Goal: Complete application form: Complete application form

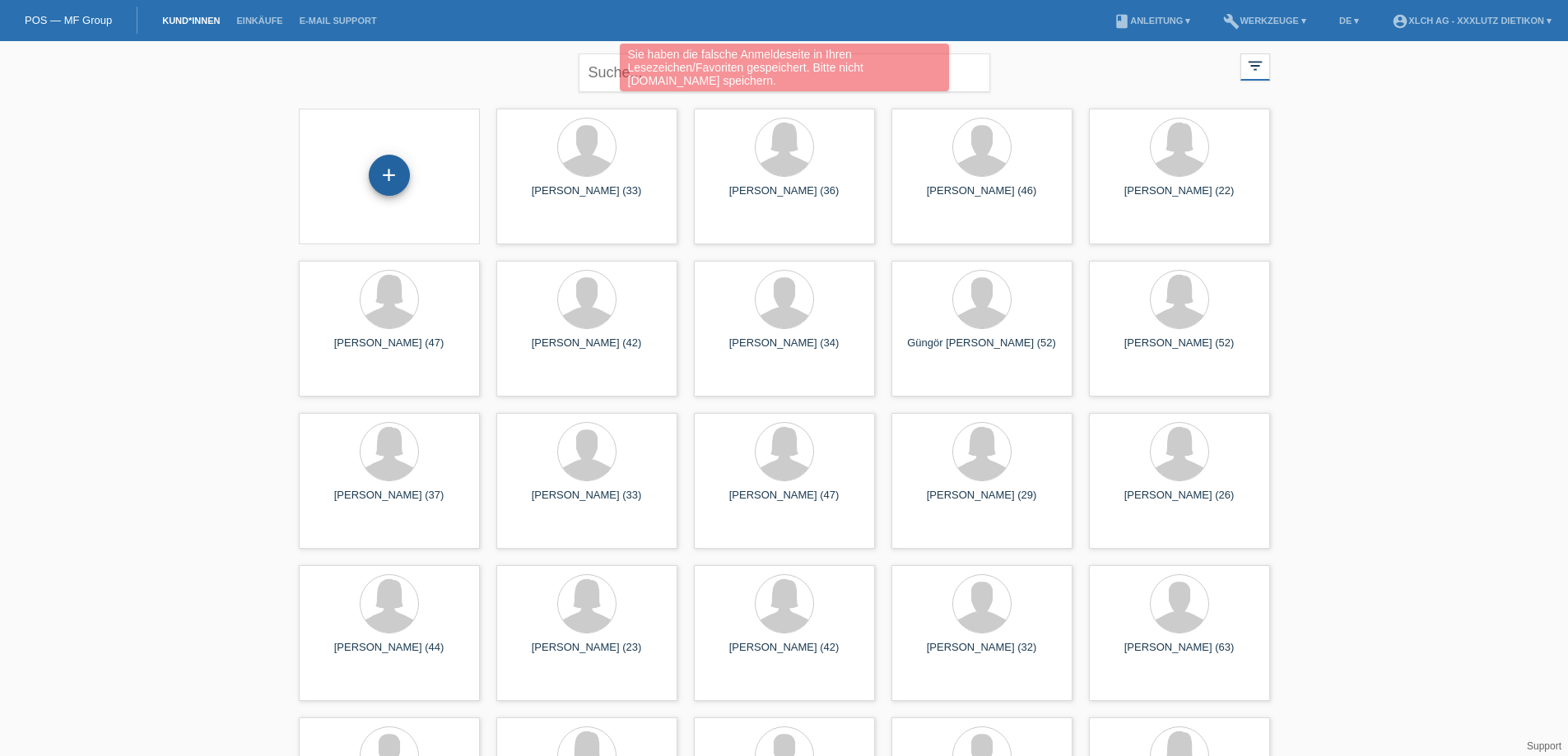
click at [389, 168] on div "+" at bounding box center [389, 175] width 41 height 41
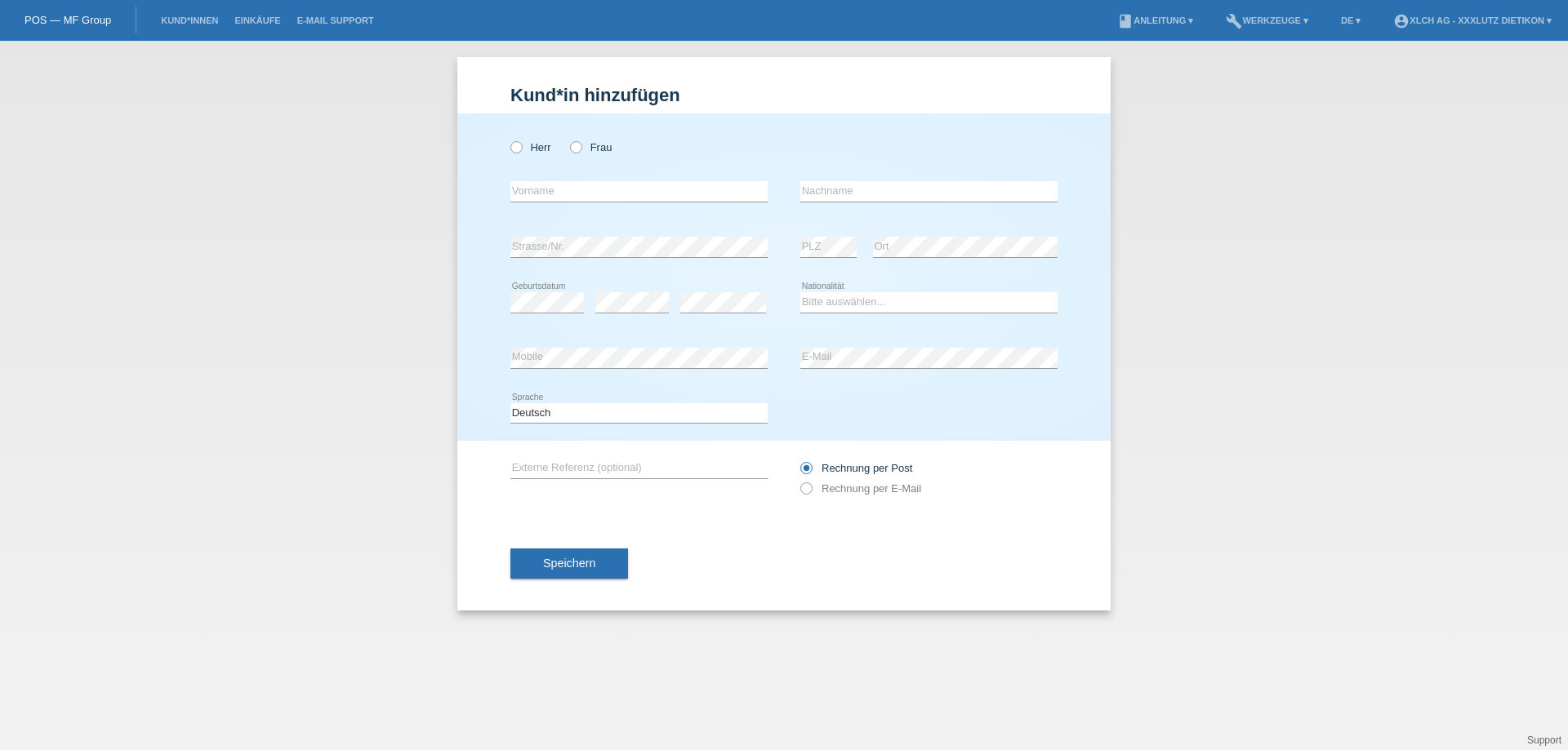
click at [508, 139] on icon at bounding box center [508, 139] width 0 height 0
click at [515, 148] on input "Herr" at bounding box center [516, 147] width 11 height 11
radio input "true"
click at [544, 188] on input "text" at bounding box center [639, 191] width 257 height 20
type input "[PERSON_NAME]"
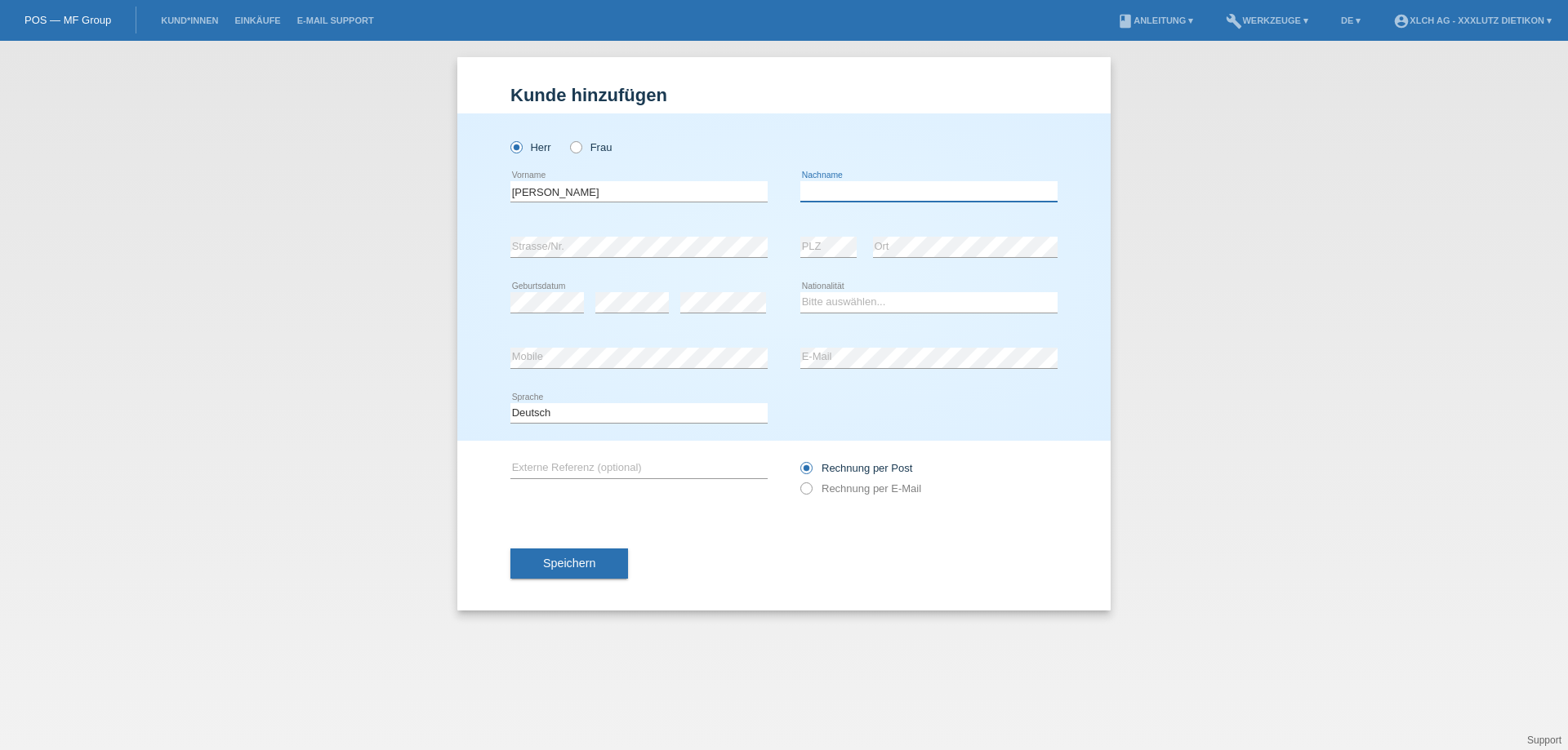
click at [828, 192] on input "text" at bounding box center [929, 191] width 257 height 20
type input "VARIS"
click at [837, 295] on select "Bitte auswählen... Schweiz Deutschland Liechtenstein Österreich ------------ Af…" at bounding box center [929, 303] width 257 height 20
select select "TR"
click at [800, 293] on select "Bitte auswählen... Schweiz Deutschland Liechtenstein Österreich ------------ Af…" at bounding box center [929, 303] width 257 height 20
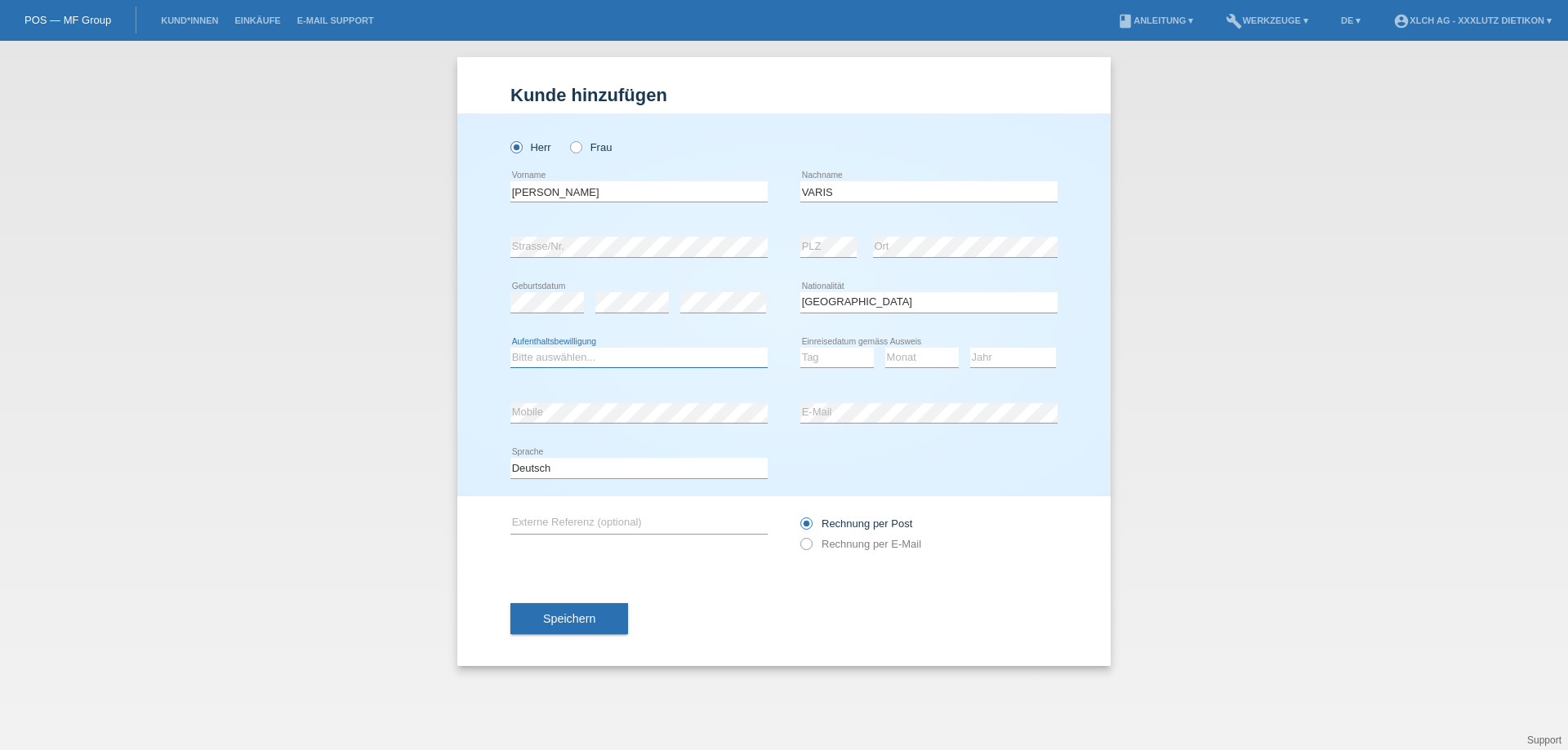
click at [566, 357] on select "Bitte auswählen... C B B - Flüchtlingsstatus Andere" at bounding box center [639, 358] width 257 height 20
select select "B"
click at [511, 348] on select "Bitte auswählen... C B B - Flüchtlingsstatus Andere" at bounding box center [639, 358] width 257 height 20
click at [821, 359] on select "Tag 01 02 03 04 05 06 07 08 09 10 11" at bounding box center [837, 358] width 74 height 20
select select "01"
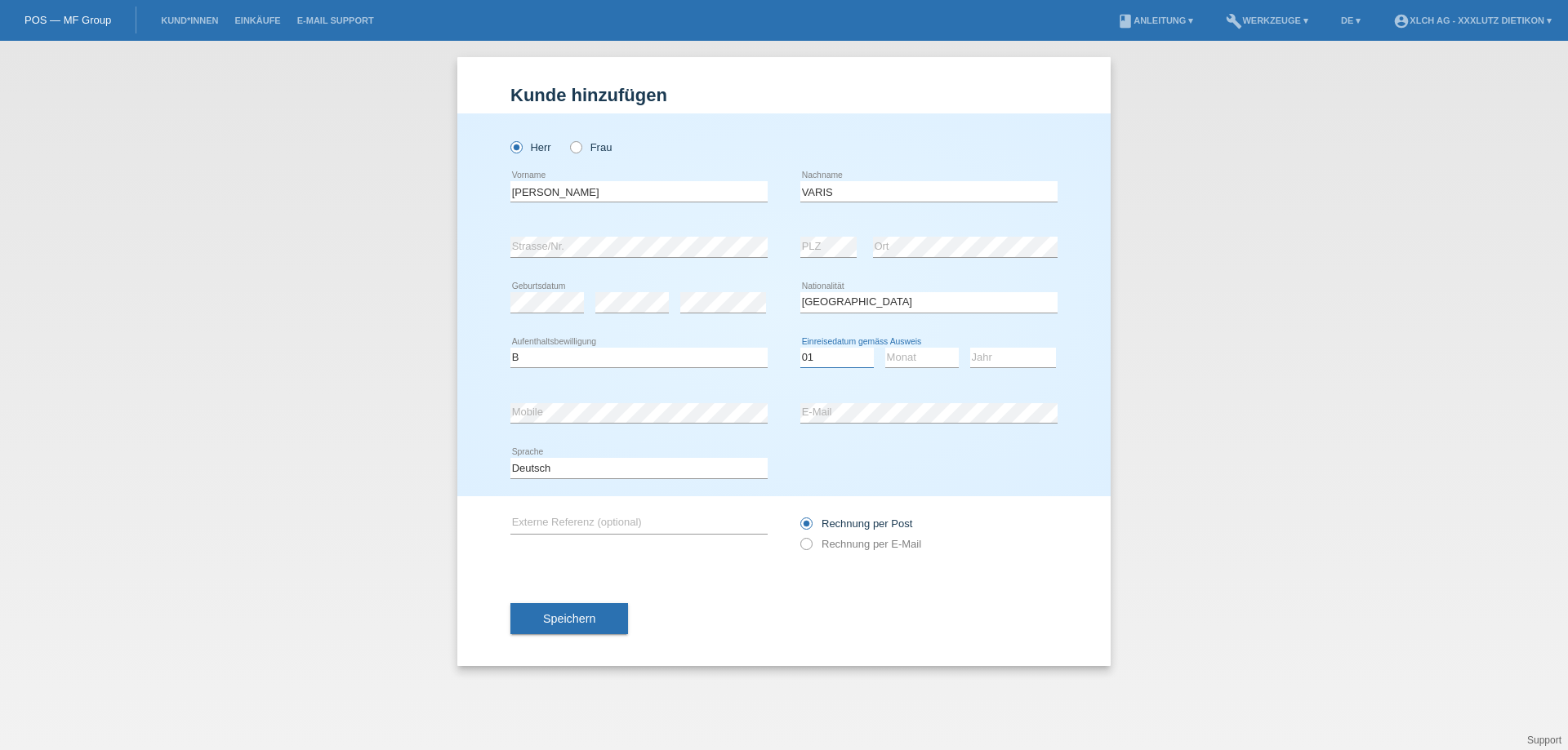
click at [800, 348] on select "Tag 01 02 03 04 05 06 07 08 09 10 11" at bounding box center [837, 358] width 74 height 20
click at [930, 357] on select "Monat 01 02 03 04 05 06 07 08 09 10 11" at bounding box center [922, 358] width 74 height 20
select select "04"
click at [885, 348] on select "Monat 01 02 03 04 05 06 07 08 09 10 11" at bounding box center [922, 358] width 74 height 20
click at [993, 354] on select "Jahr 2025 2024 2023 2022 2021 2020 2019 2018 2017 2016 2015 2014 2013 2012 2011…" at bounding box center [1013, 358] width 86 height 20
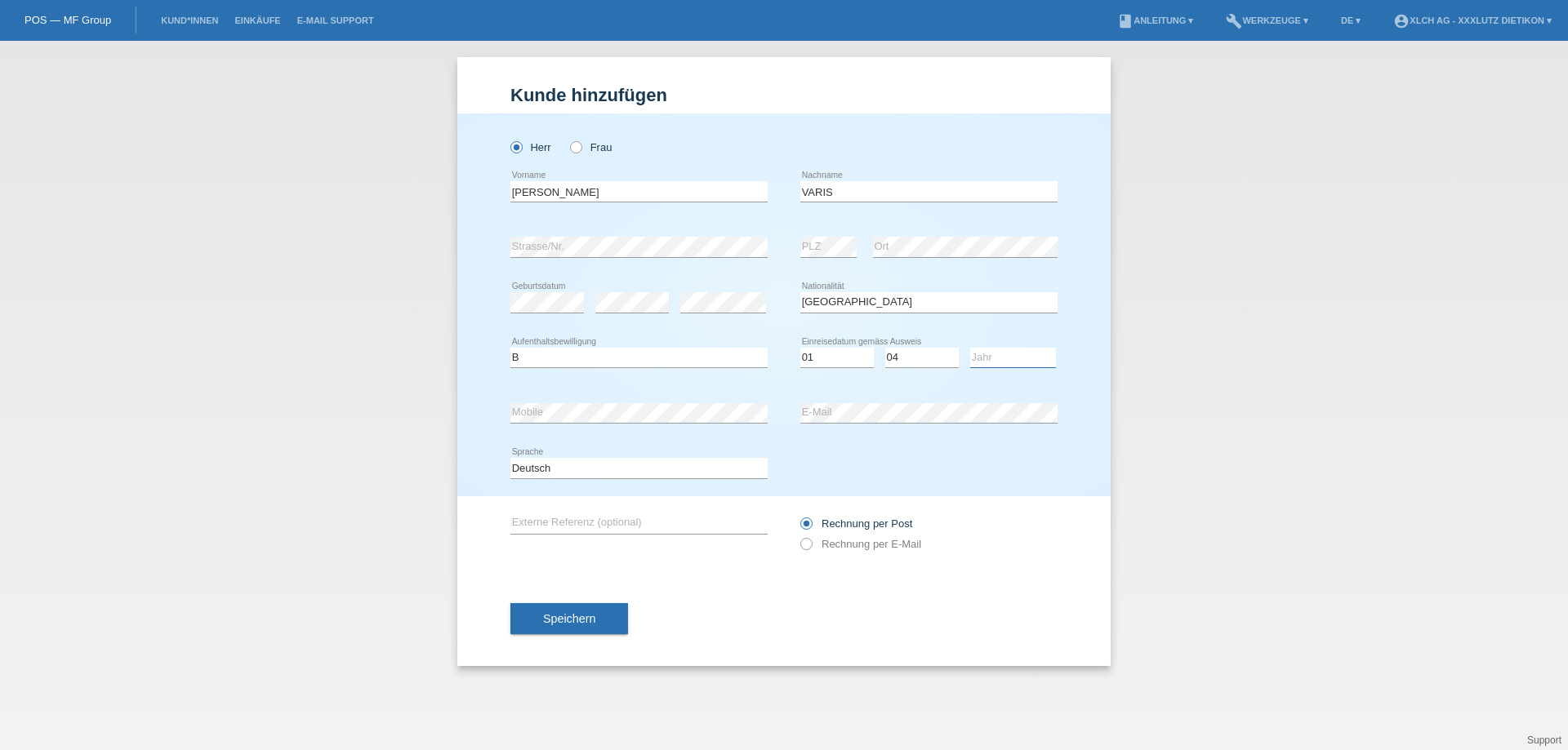
select select "2004"
click at [970, 348] on select "Jahr 2025 2024 2023 2022 2021 2020 2019 2018 2017 2016 2015 2014 2013 2012 2011…" at bounding box center [1013, 358] width 86 height 20
click at [798, 536] on icon at bounding box center [798, 536] width 0 height 0
click at [806, 544] on input "Rechnung per E-Mail" at bounding box center [806, 548] width 11 height 20
radio input "true"
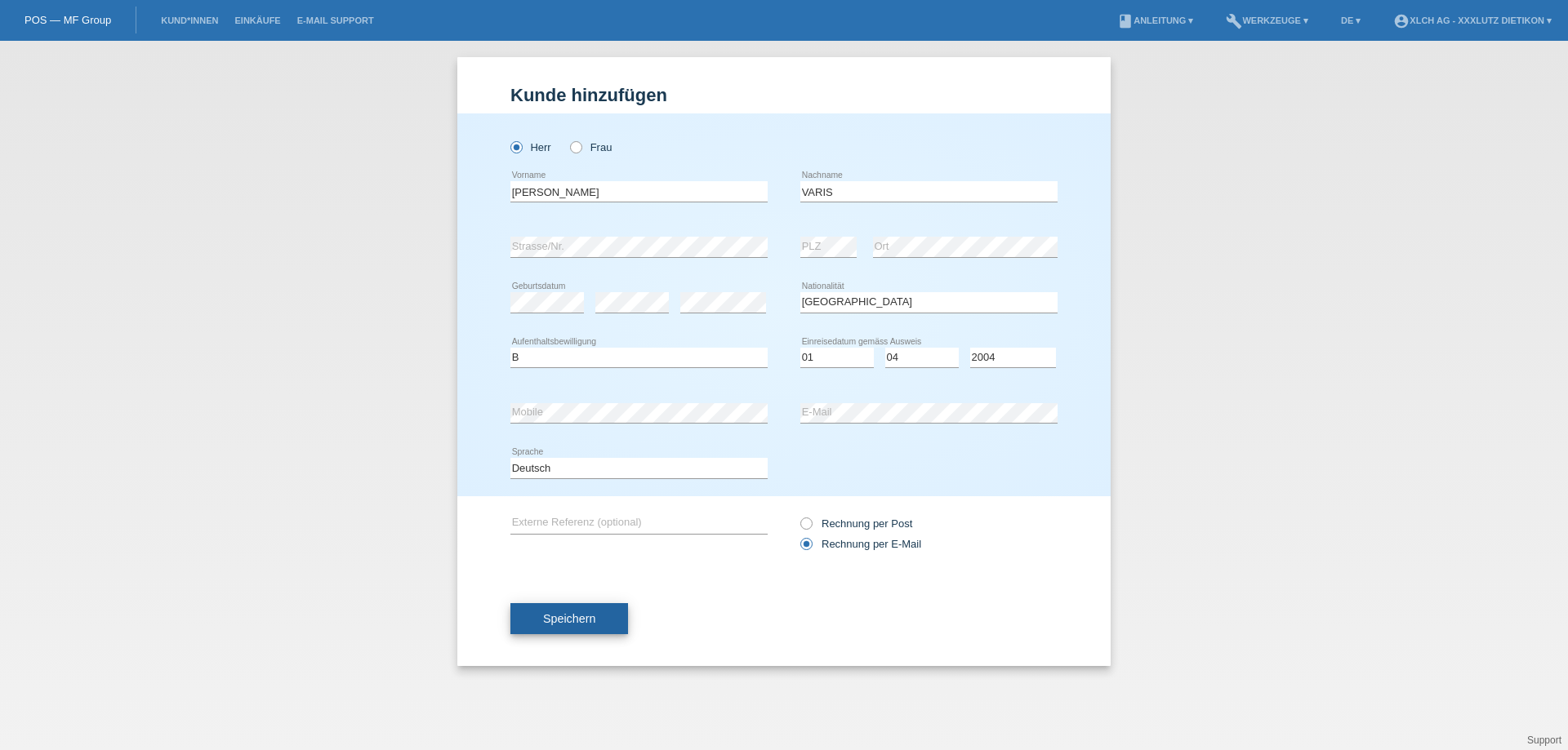
click at [575, 616] on span "Speichern" at bounding box center [569, 619] width 52 height 13
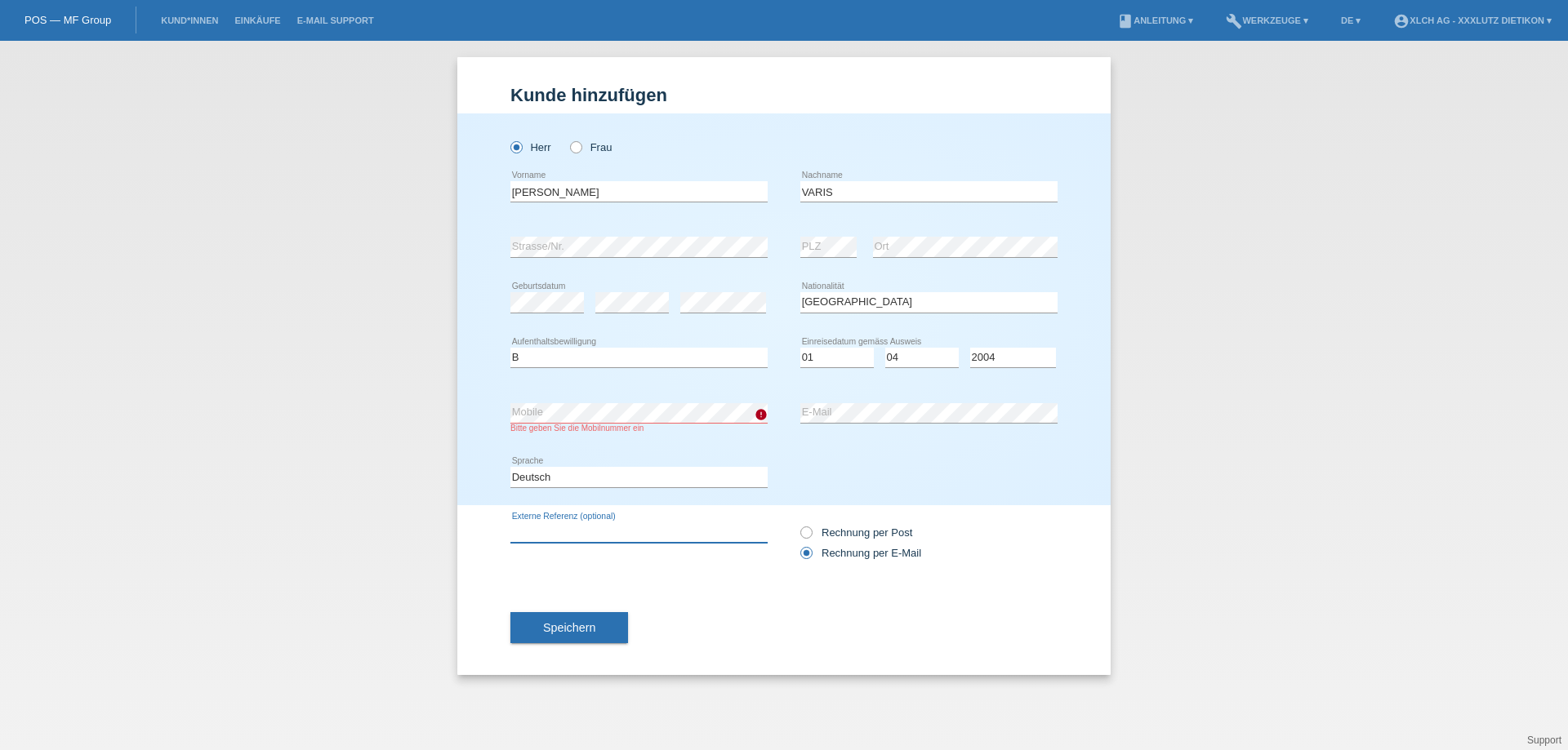
click at [648, 533] on input "text" at bounding box center [639, 532] width 257 height 20
click at [722, 474] on select "Deutsch Français Italiano English" at bounding box center [639, 477] width 257 height 20
click at [709, 538] on input "text" at bounding box center [639, 532] width 257 height 20
click at [700, 538] on input "text" at bounding box center [639, 532] width 257 height 20
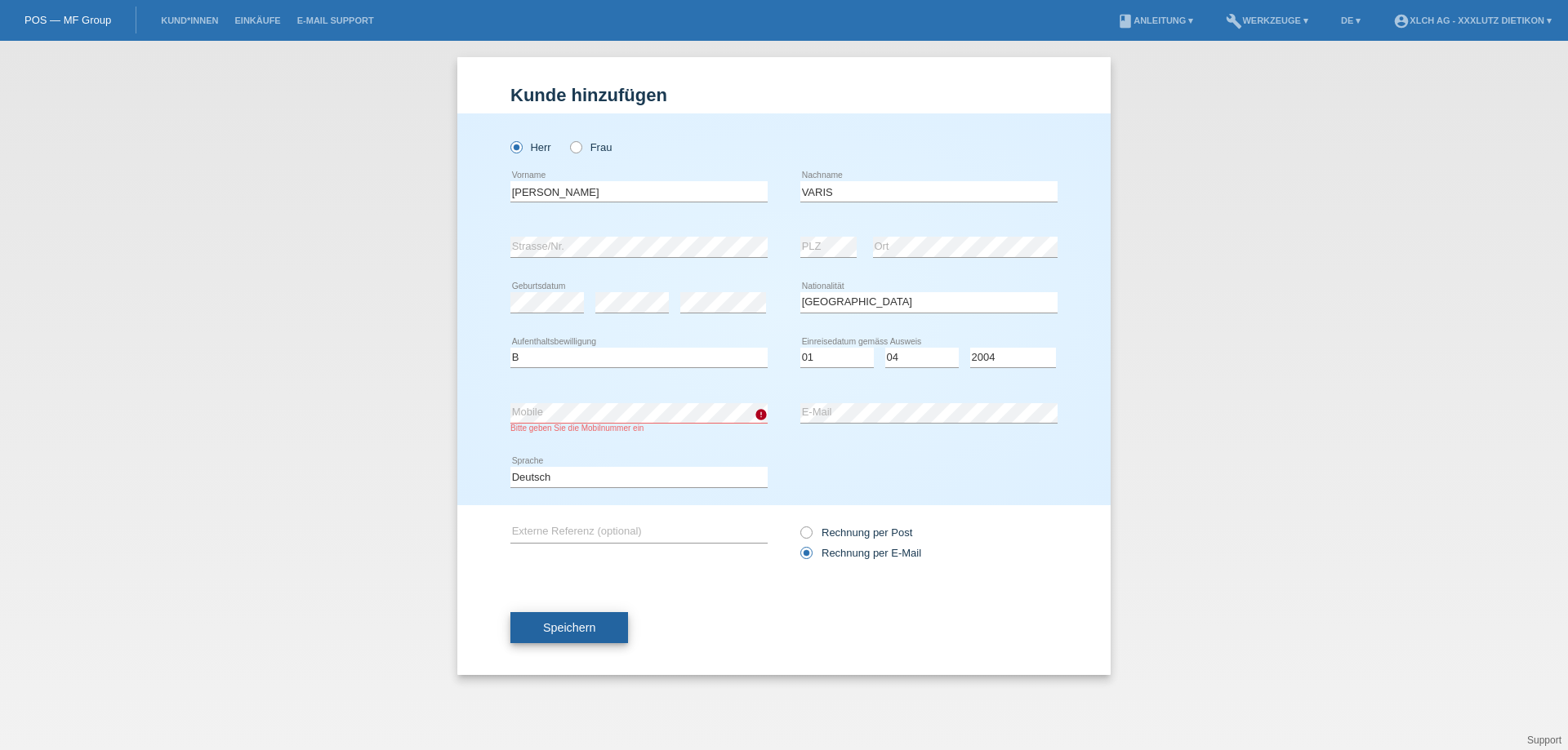
click at [545, 627] on span "Speichern" at bounding box center [569, 628] width 52 height 13
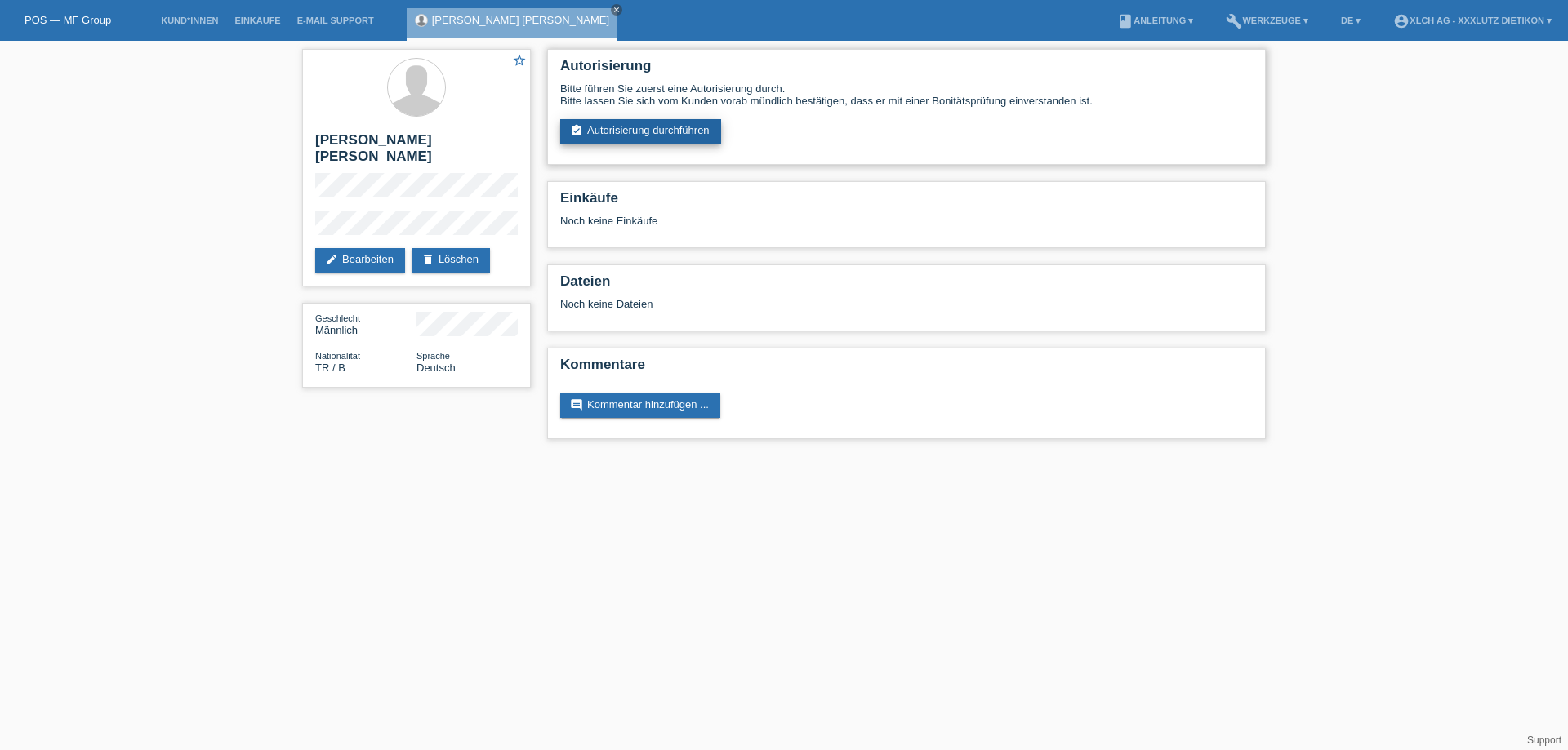
click at [647, 123] on link "assignment_turned_in Autorisierung durchführen" at bounding box center [641, 131] width 160 height 25
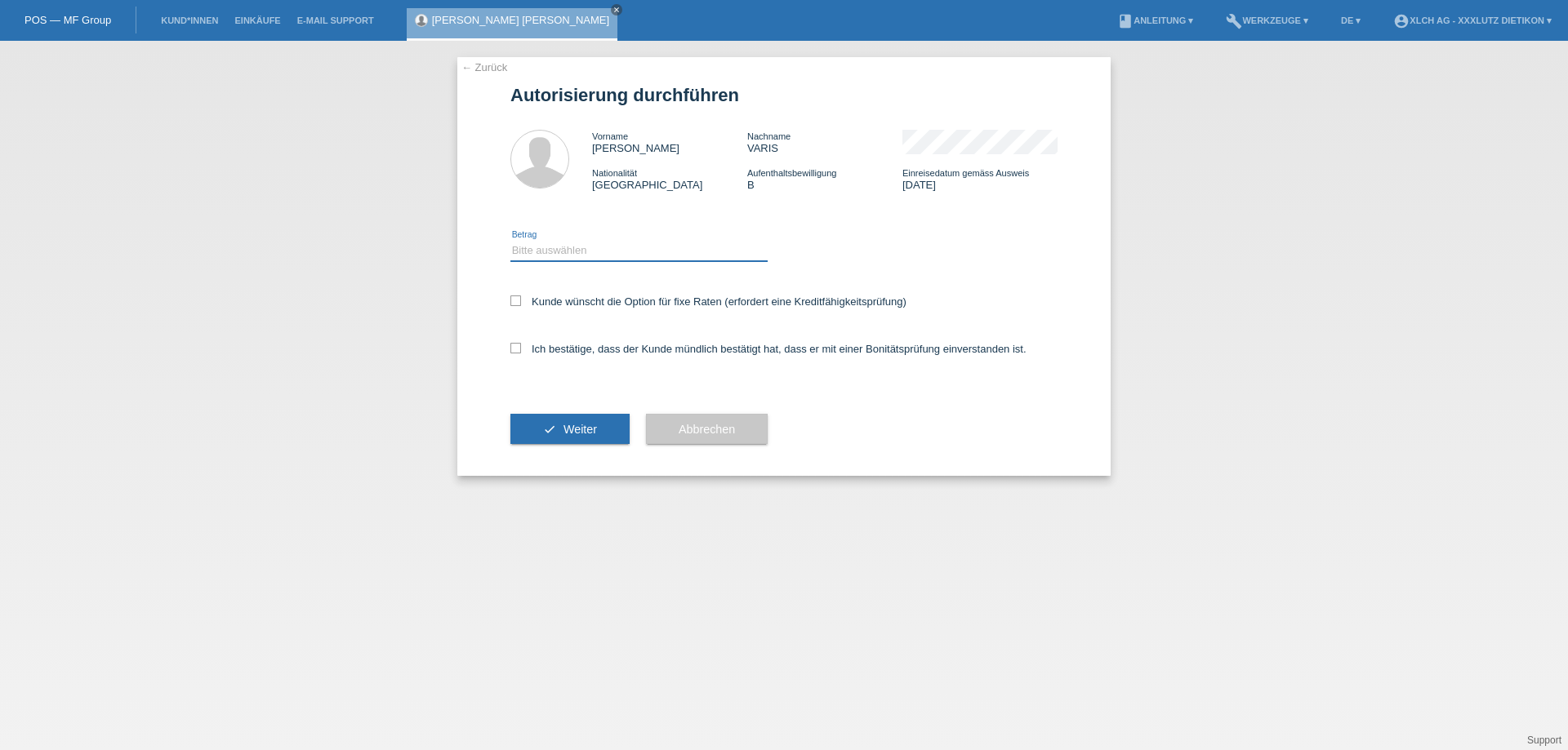
click at [577, 248] on select "Bitte auswählen CHF 1.00 - CHF 499.00 CHF 500.00 - CHF 1'999.00 CHF 2'000.00 - …" at bounding box center [639, 251] width 257 height 20
select select "3"
click at [511, 241] on select "Bitte auswählen CHF 1.00 - CHF 499.00 CHF 500.00 - CHF 1'999.00 CHF 2'000.00 - …" at bounding box center [639, 251] width 257 height 20
click at [519, 341] on div "Ich bestätige, dass der Kunde mündlich bestätigt hat, dass er mit einer Bonität…" at bounding box center [784, 354] width 547 height 56
click at [514, 345] on icon at bounding box center [516, 348] width 11 height 11
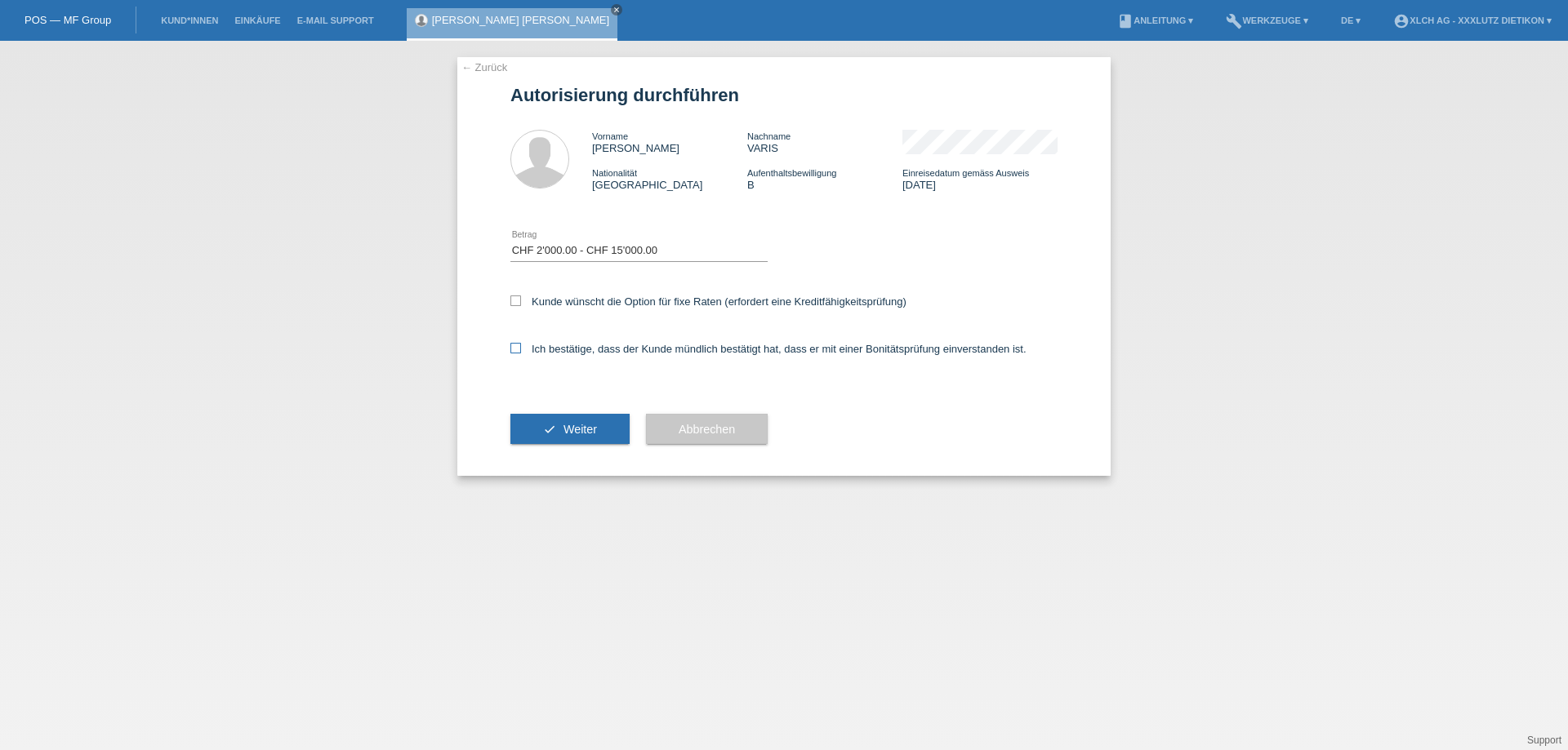
click at [514, 345] on input "Ich bestätige, dass der Kunde mündlich bestätigt hat, dass er mit einer Bonität…" at bounding box center [516, 348] width 11 height 11
checkbox input "true"
click at [553, 425] on button "check Weiter" at bounding box center [570, 429] width 119 height 31
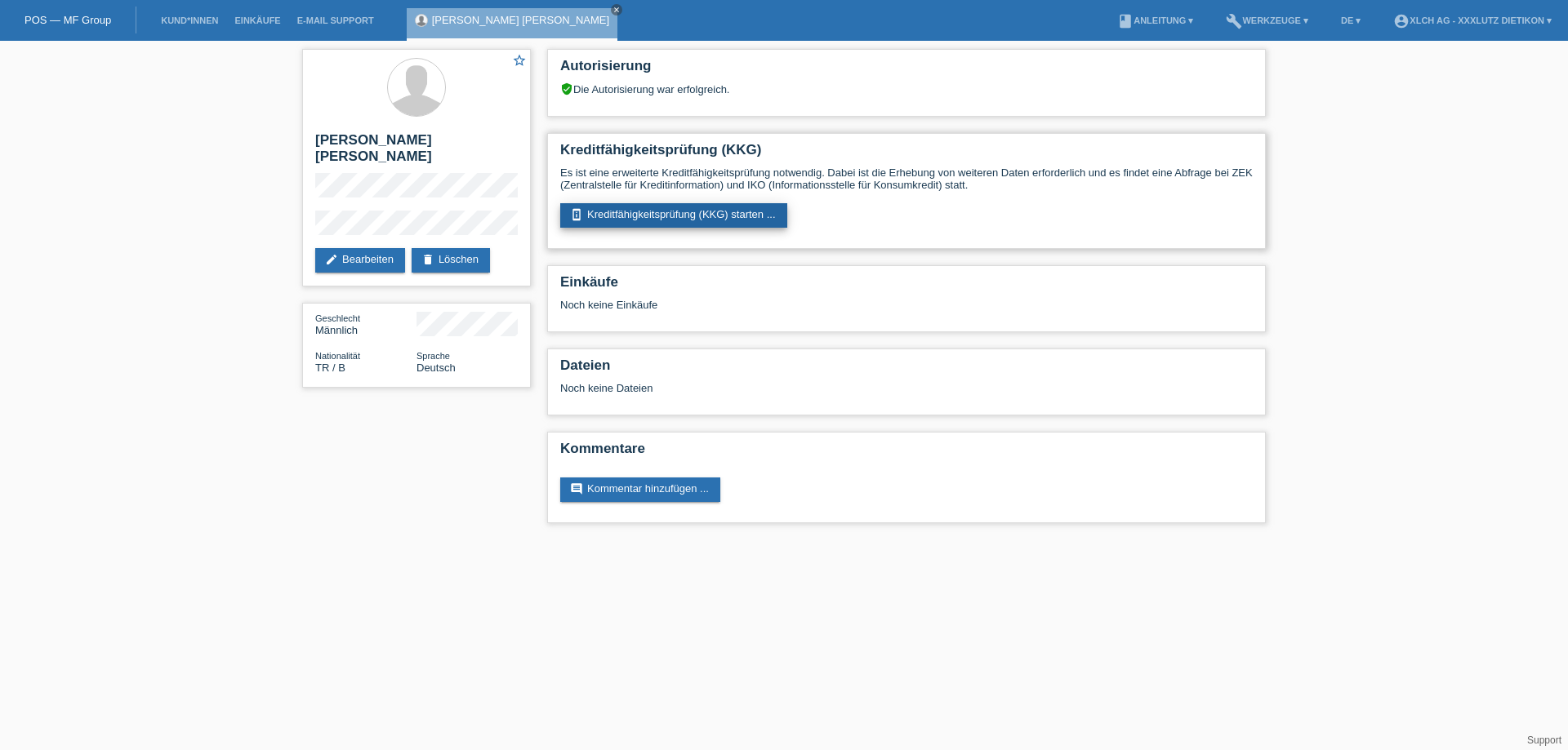
click at [645, 213] on link "perm_device_information Kreditfähigkeitsprüfung (KKG) starten ..." at bounding box center [674, 215] width 227 height 25
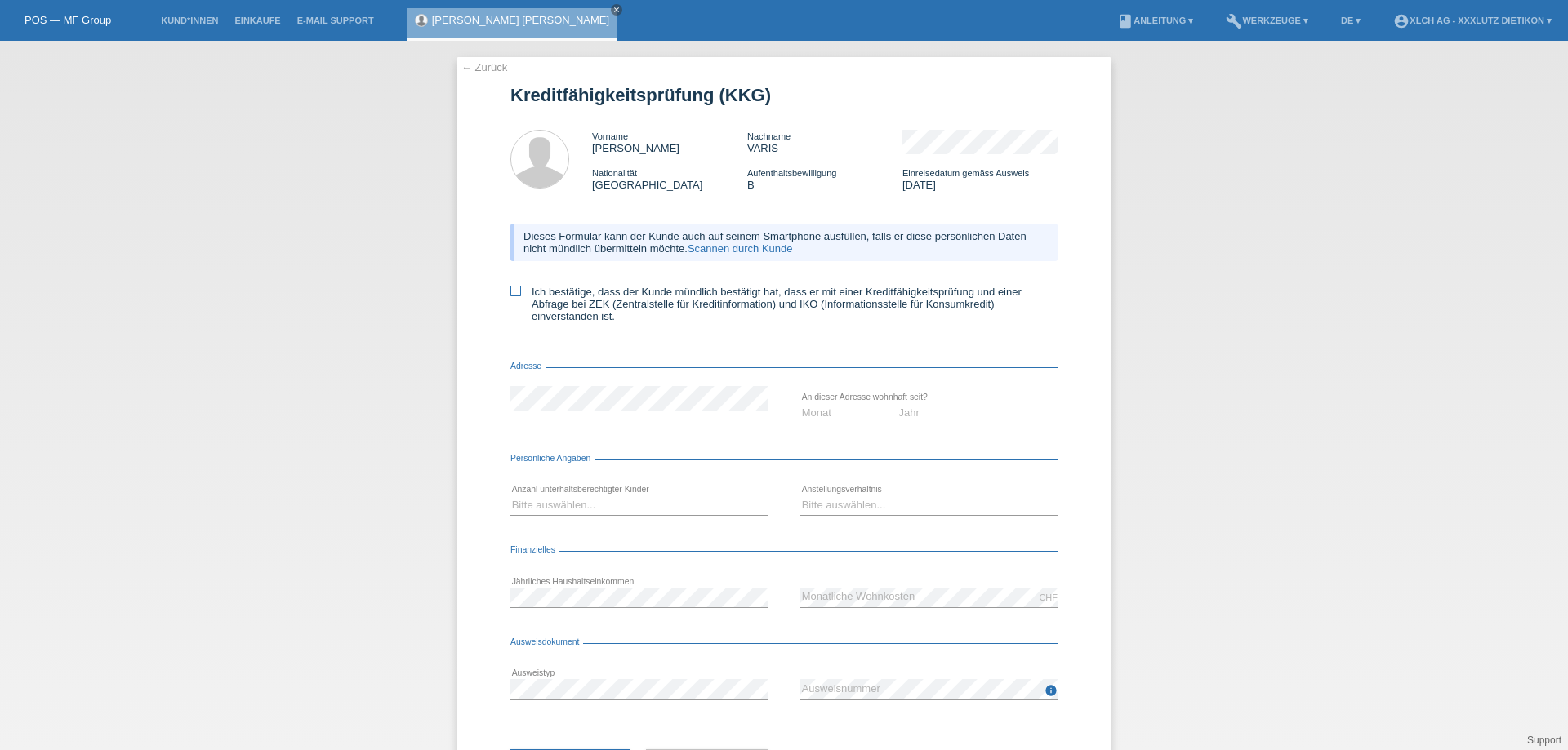
click at [511, 292] on icon at bounding box center [516, 292] width 11 height 11
click at [511, 292] on input "Ich bestätige, dass der Kunde mündlich bestätigt hat, dass er mit einer Kreditf…" at bounding box center [516, 292] width 11 height 11
checkbox input "true"
click at [810, 412] on select "Monat 01 02 03 04 05 06 07 08 09 10" at bounding box center [842, 414] width 85 height 20
select select "12"
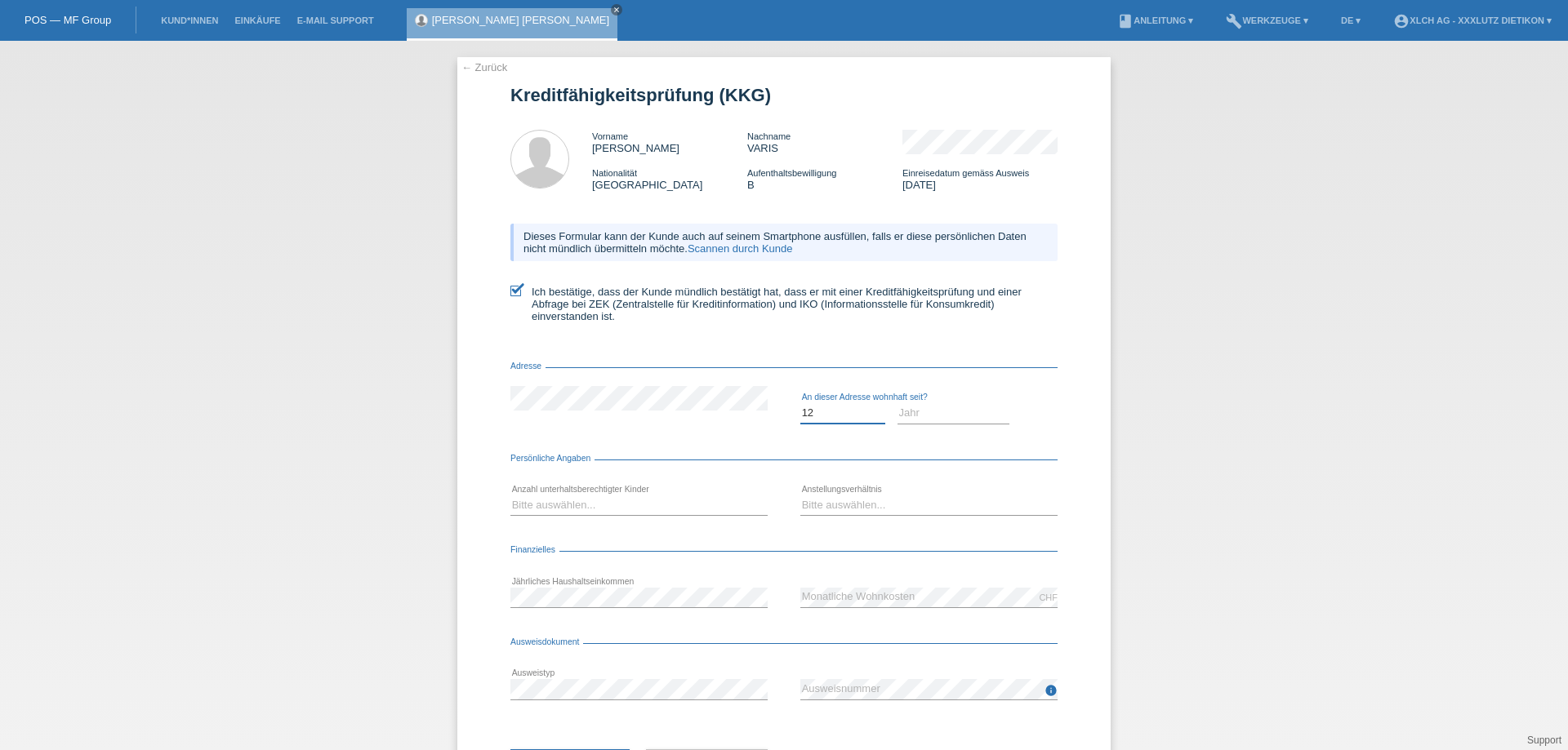
click at [800, 404] on select "Monat 01 02 03 04 05 06 07 08 09 10" at bounding box center [842, 414] width 85 height 20
click at [923, 412] on select "Jahr 2025 2024 2023 2022 2021 2020 2019 2018 2017 2016 2015 2014 2013 2012 2011…" at bounding box center [954, 414] width 113 height 20
select select "2019"
click at [898, 404] on select "Jahr 2025 2024 2023 2022 2021 2020 2019 2018 2017 2016 2015 2014 2013 2012 2011…" at bounding box center [954, 414] width 113 height 20
click at [615, 503] on select "Bitte auswählen... 0 1 2 3 4 5 6 7 8 9" at bounding box center [639, 506] width 257 height 20
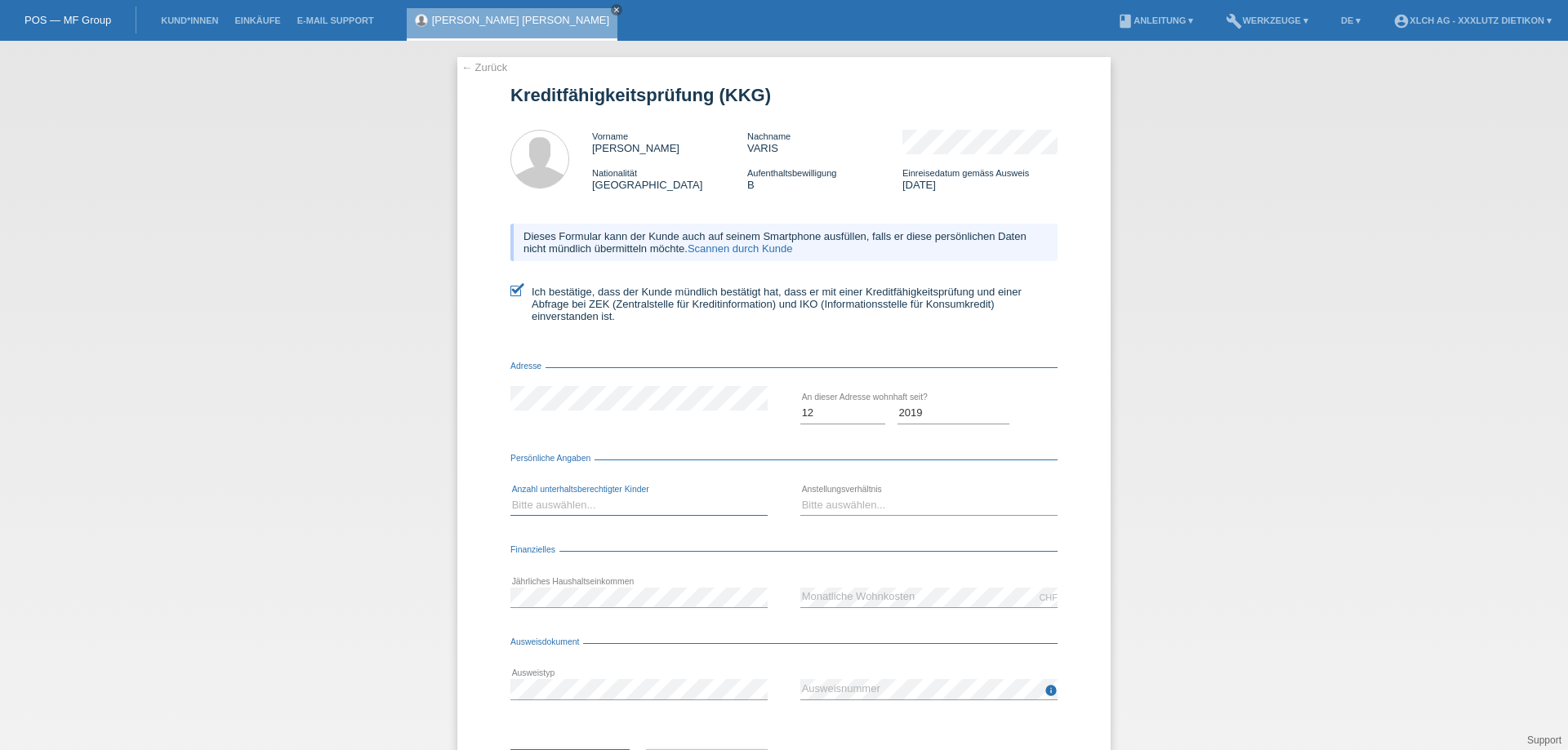
select select "0"
click at [511, 496] on select "Bitte auswählen... 0 1 2 3 4 5 6 7 8 9" at bounding box center [639, 506] width 257 height 20
click at [827, 502] on select "Bitte auswählen... Unbefristet Befristet Lehrling/Student Pensioniert Nicht arb…" at bounding box center [929, 506] width 257 height 20
select select "UNLIMITED"
click at [800, 496] on select "Bitte auswählen... Unbefristet Befristet Lehrling/Student Pensioniert Nicht arb…" at bounding box center [929, 506] width 257 height 20
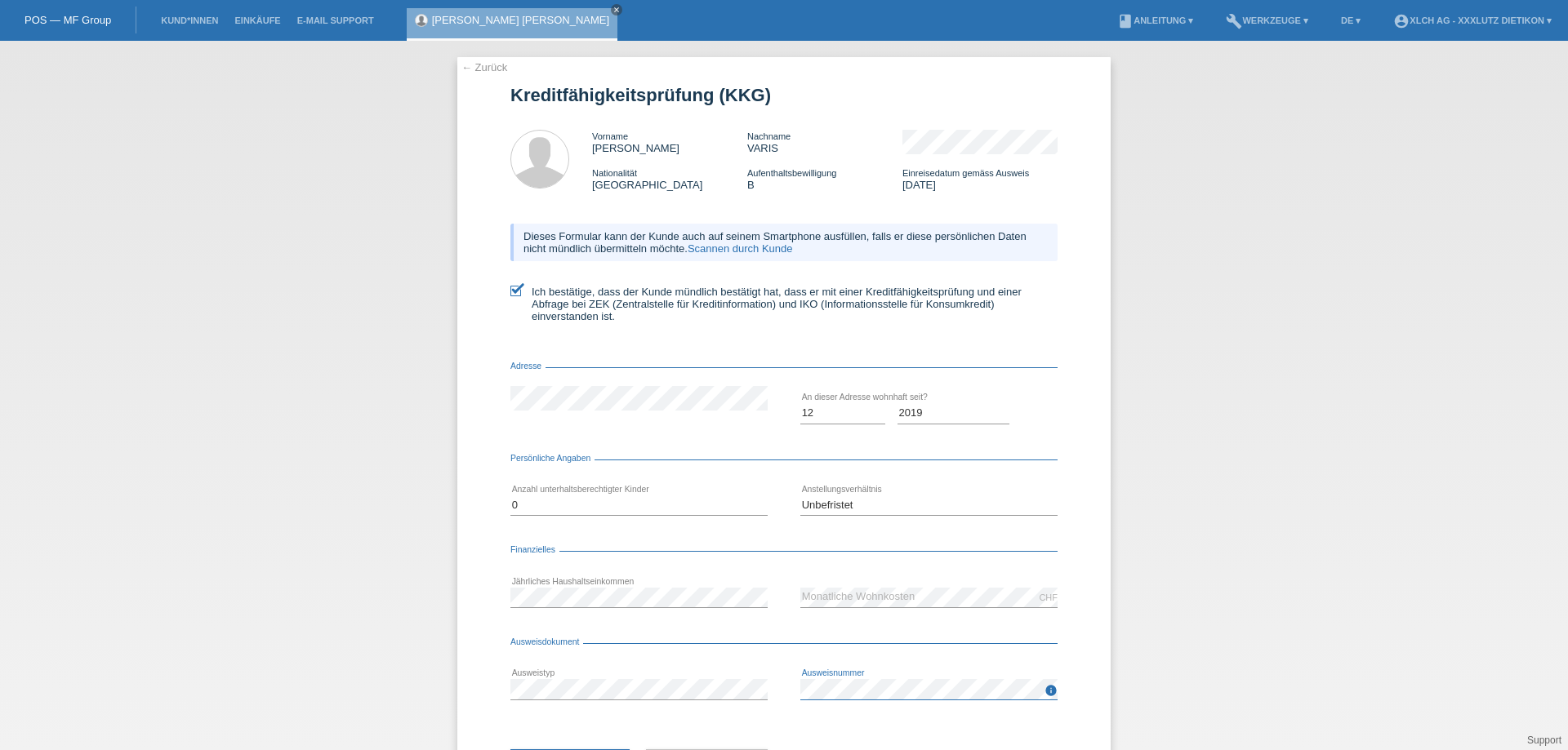
scroll to position [78, 0]
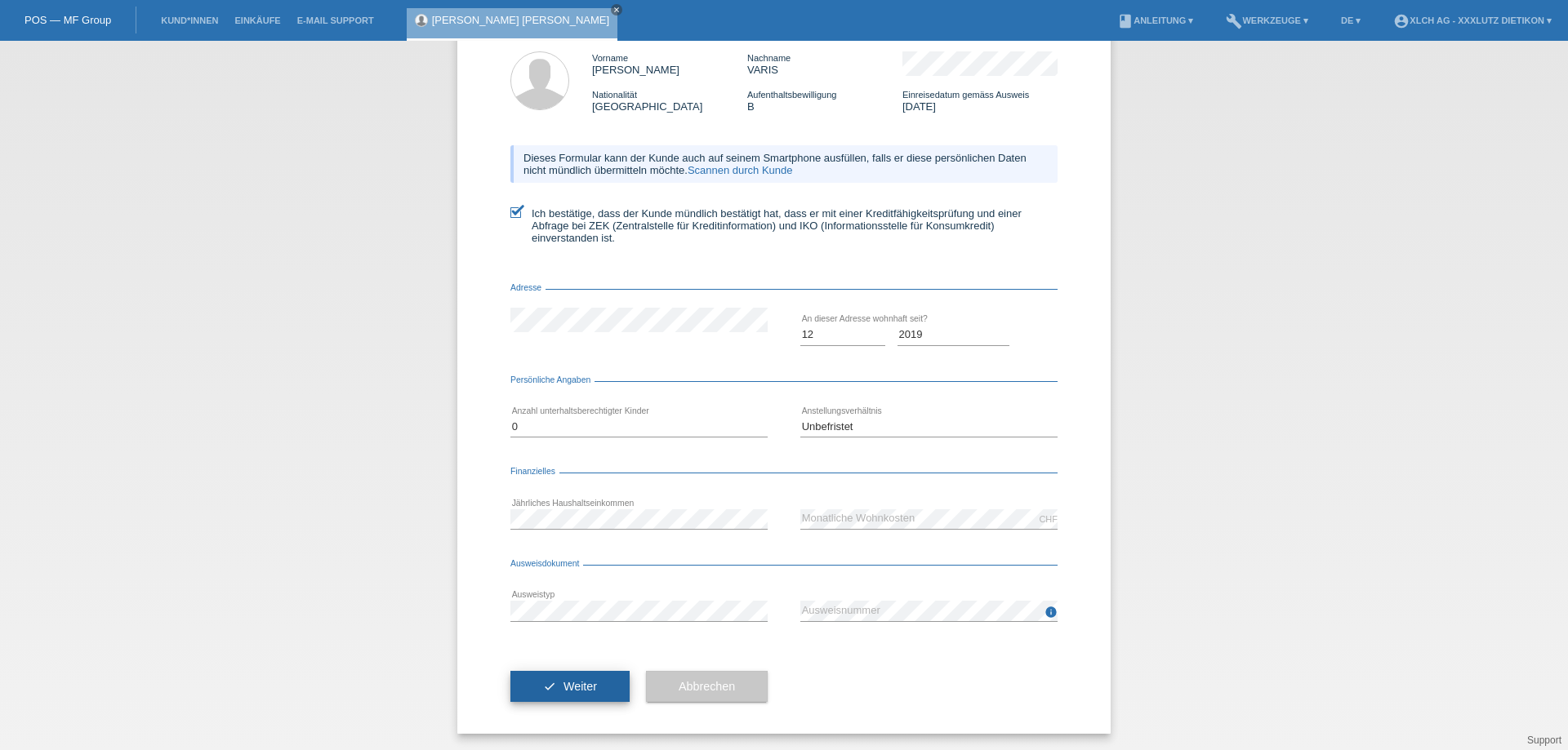
click at [552, 681] on button "check Weiter" at bounding box center [570, 686] width 119 height 31
